Goal: Task Accomplishment & Management: Manage account settings

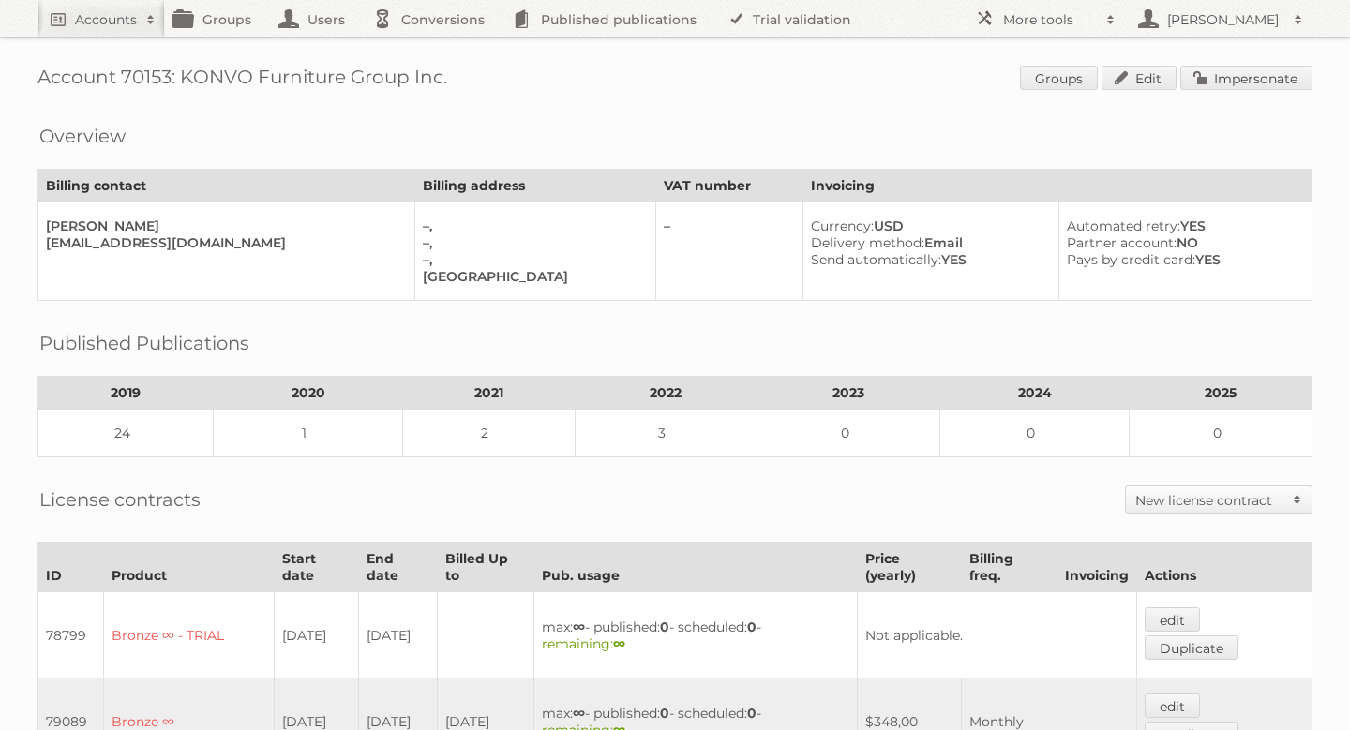
click at [698, 119] on div "Overview" at bounding box center [674, 121] width 1275 height 19
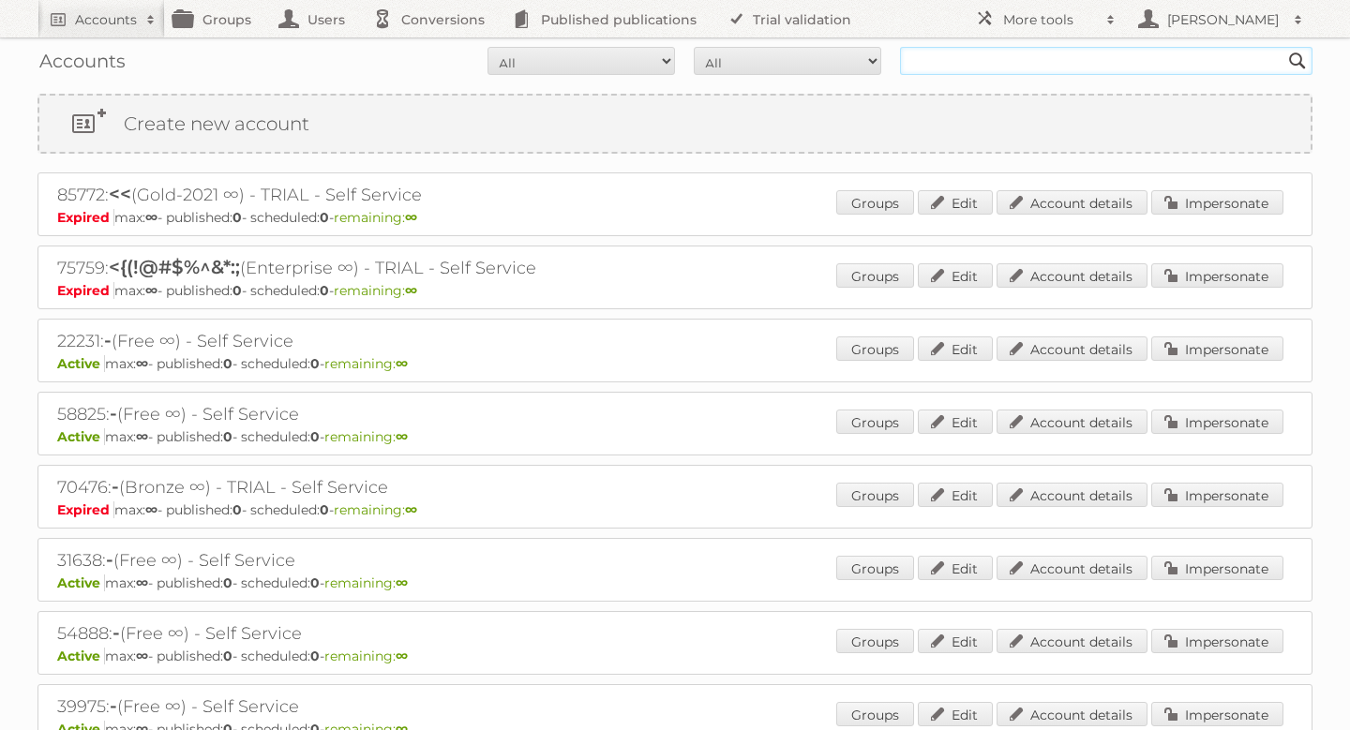
click at [998, 61] on input "text" at bounding box center [1106, 61] width 412 height 28
type input "empresarial"
click at [1283, 47] on input "Search" at bounding box center [1297, 61] width 28 height 28
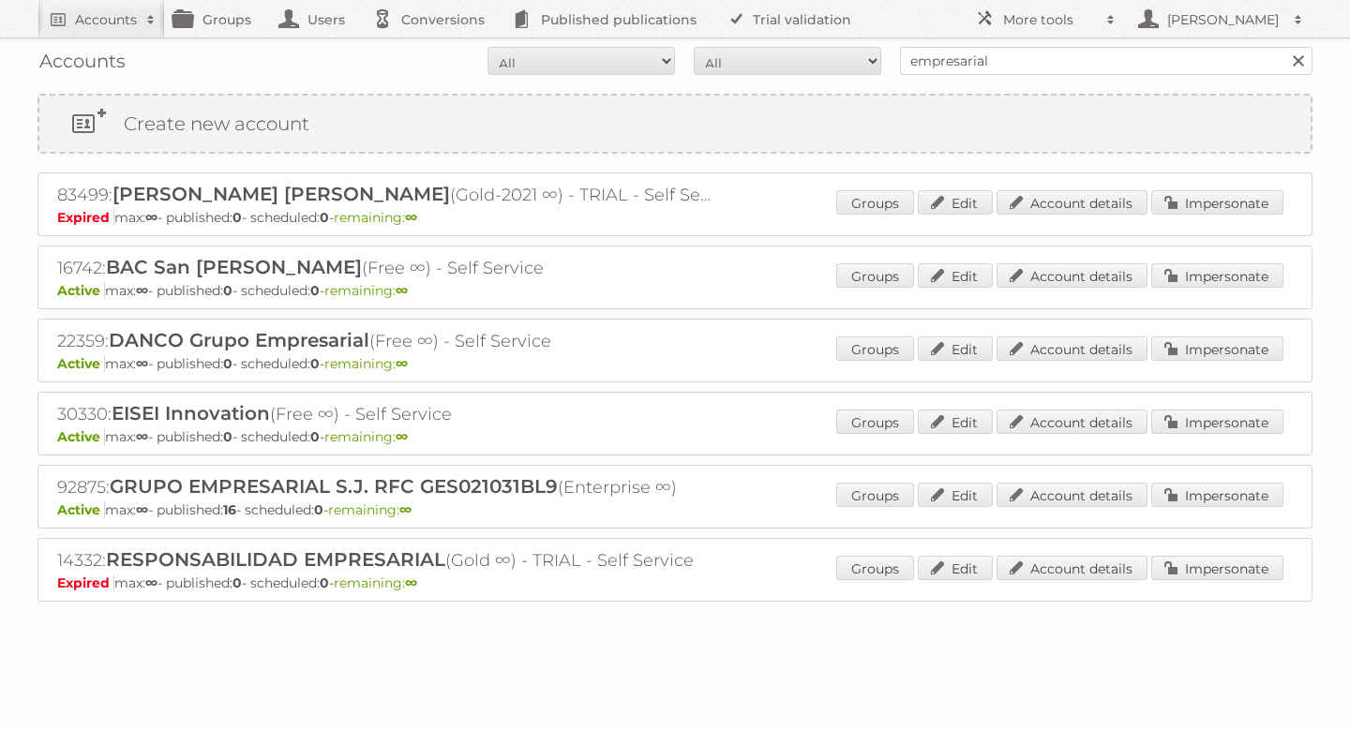
click at [14, 276] on div "Accounts All Active Expired Pending All Paid Trials Self service empresarial Se…" at bounding box center [675, 347] width 1350 height 695
click at [1078, 340] on link "Account details" at bounding box center [1071, 348] width 151 height 24
click at [1101, 496] on link "Account details" at bounding box center [1071, 495] width 151 height 24
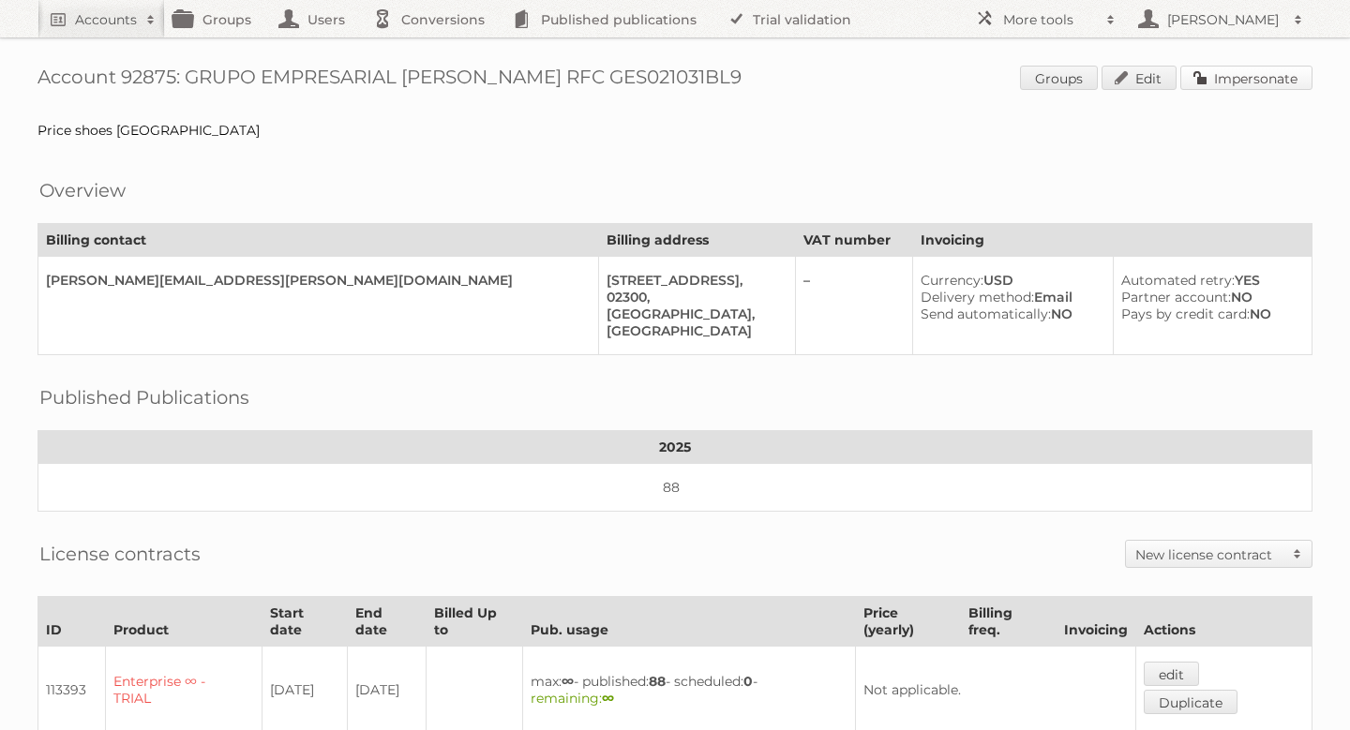
click at [1245, 81] on link "Impersonate" at bounding box center [1246, 78] width 132 height 24
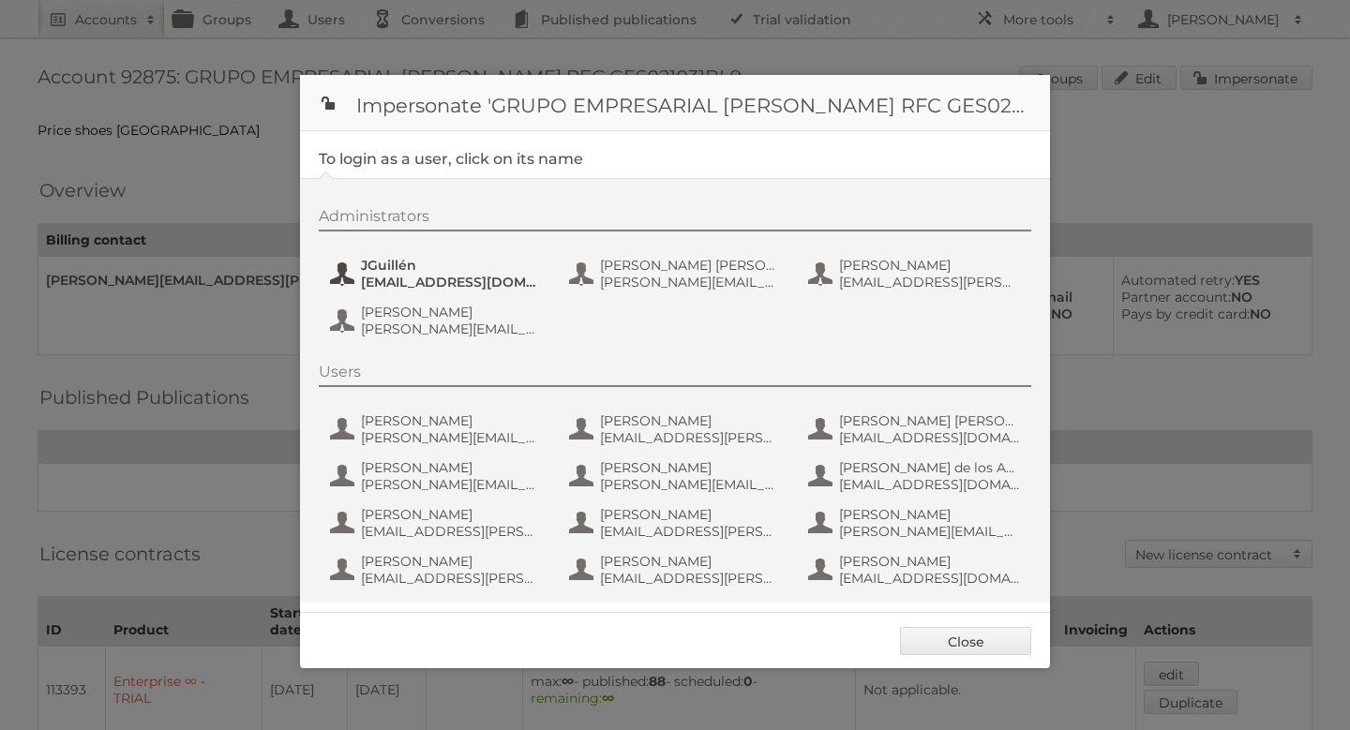
click at [432, 281] on span "jguillen@priceshoes.com" at bounding box center [452, 282] width 182 height 17
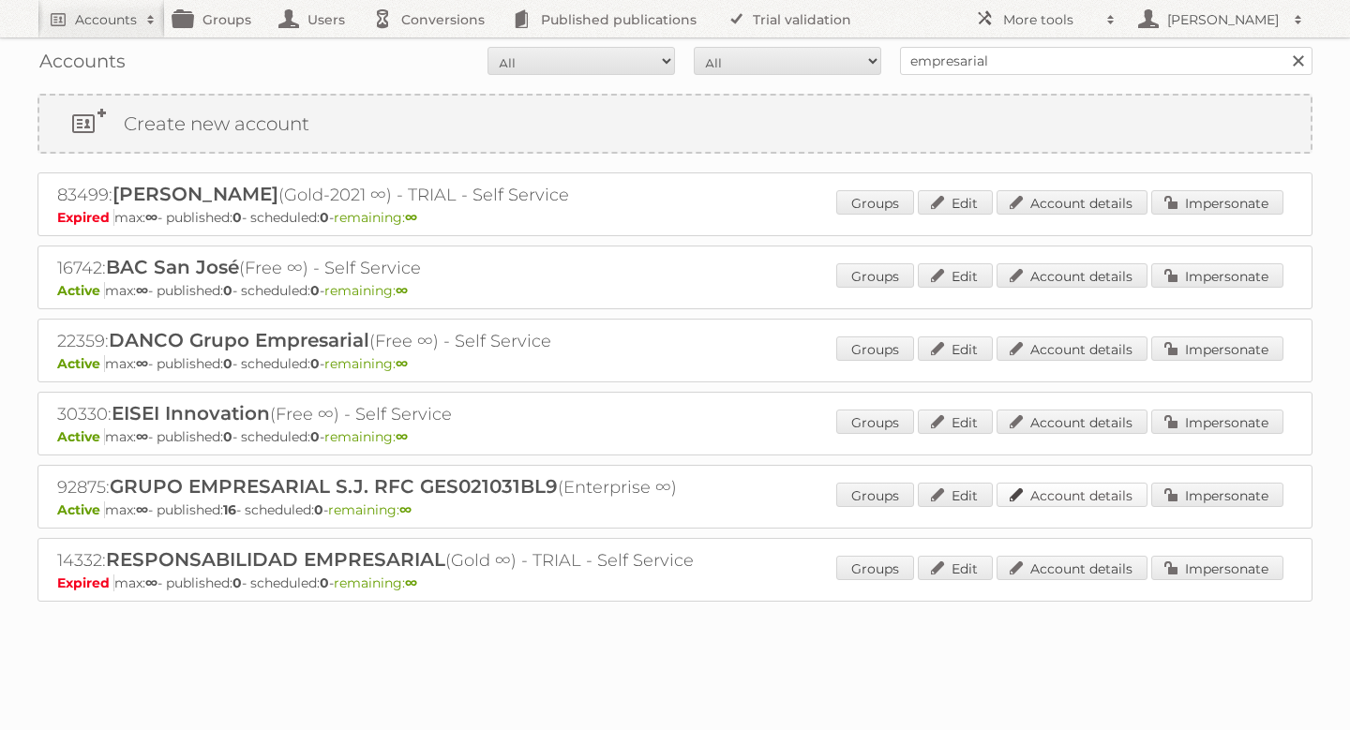
click at [1073, 501] on link "Account details" at bounding box center [1071, 495] width 151 height 24
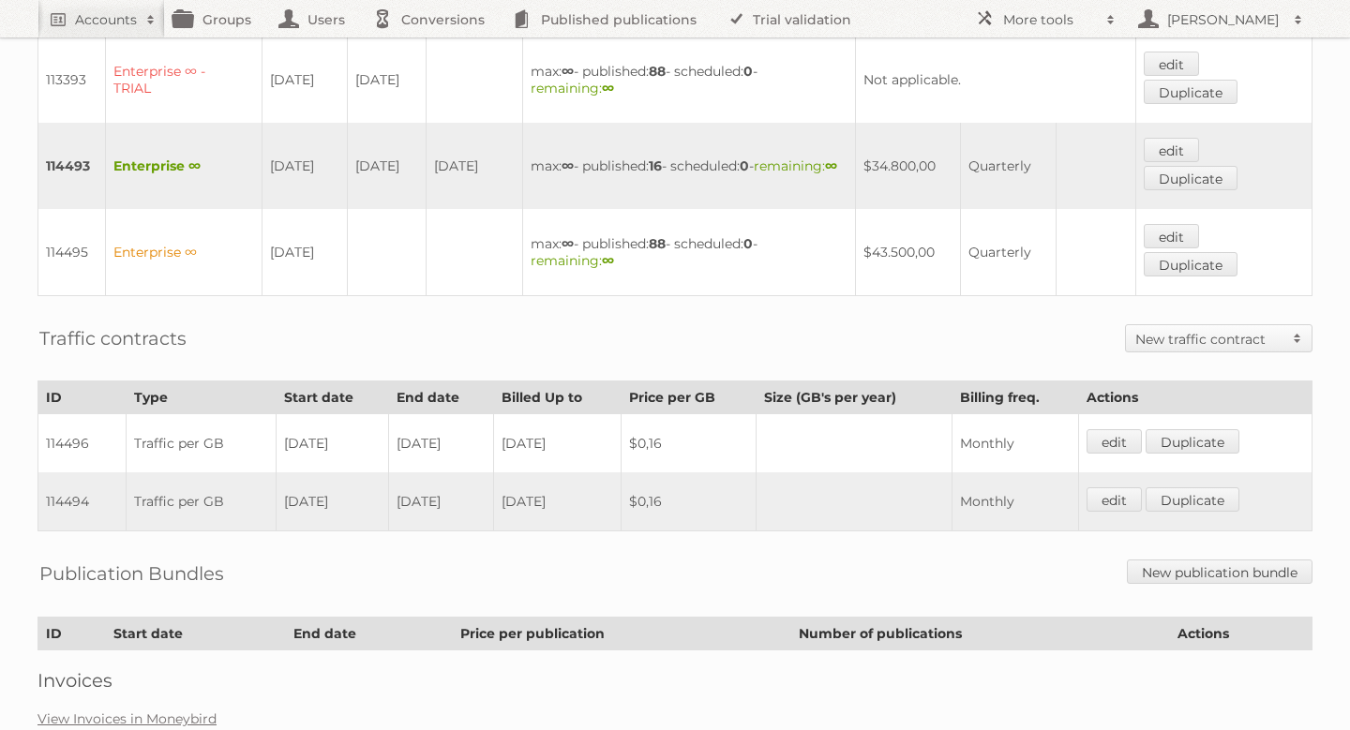
scroll to position [692, 0]
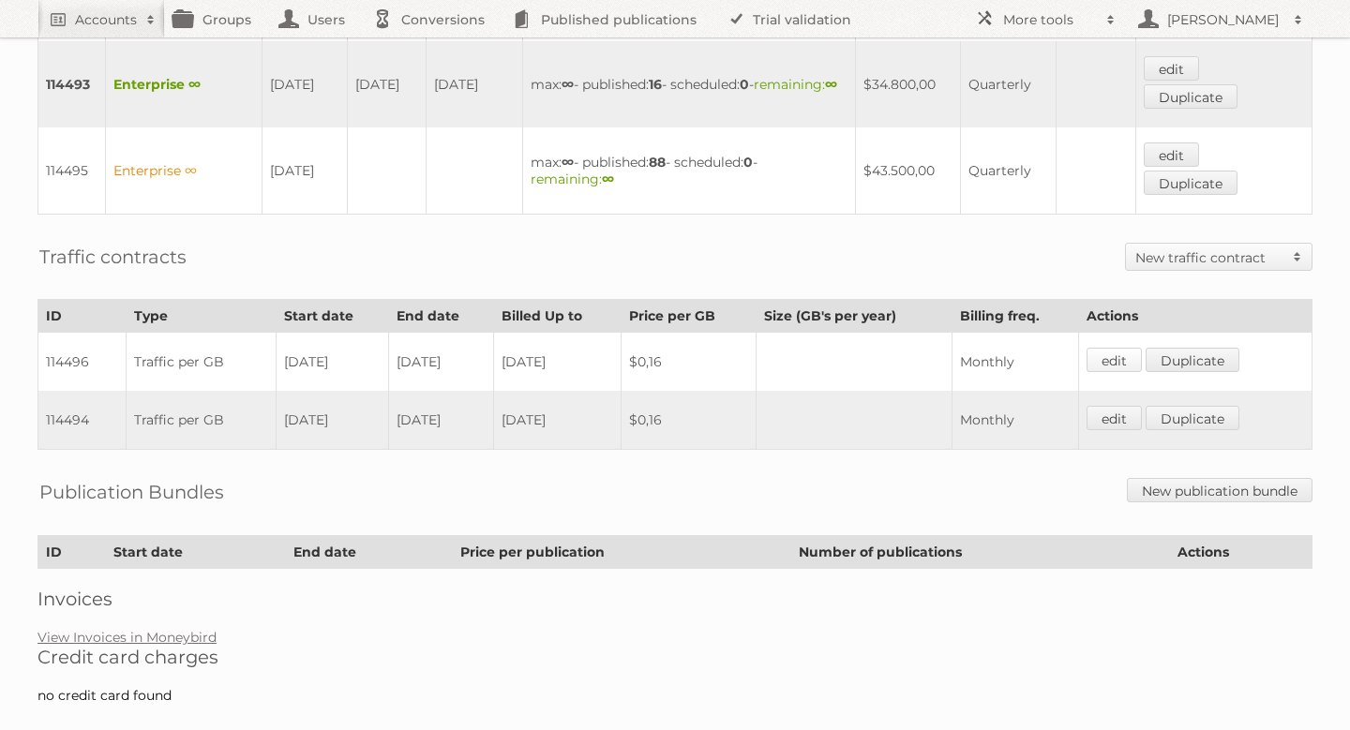
click at [1115, 349] on link "edit" at bounding box center [1113, 360] width 55 height 24
